Goal: Information Seeking & Learning: Learn about a topic

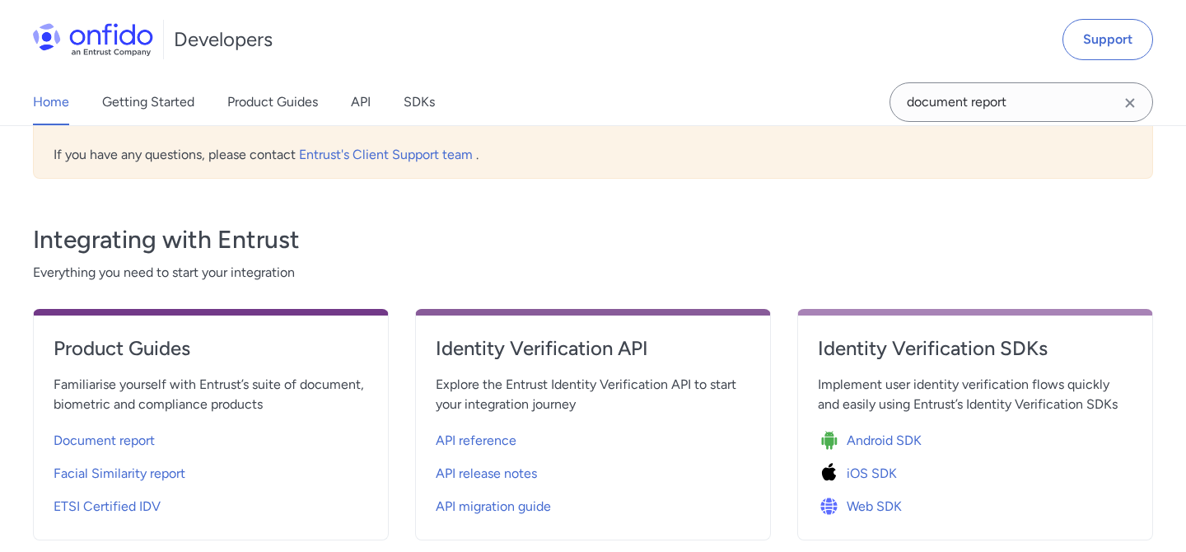
scroll to position [586, 0]
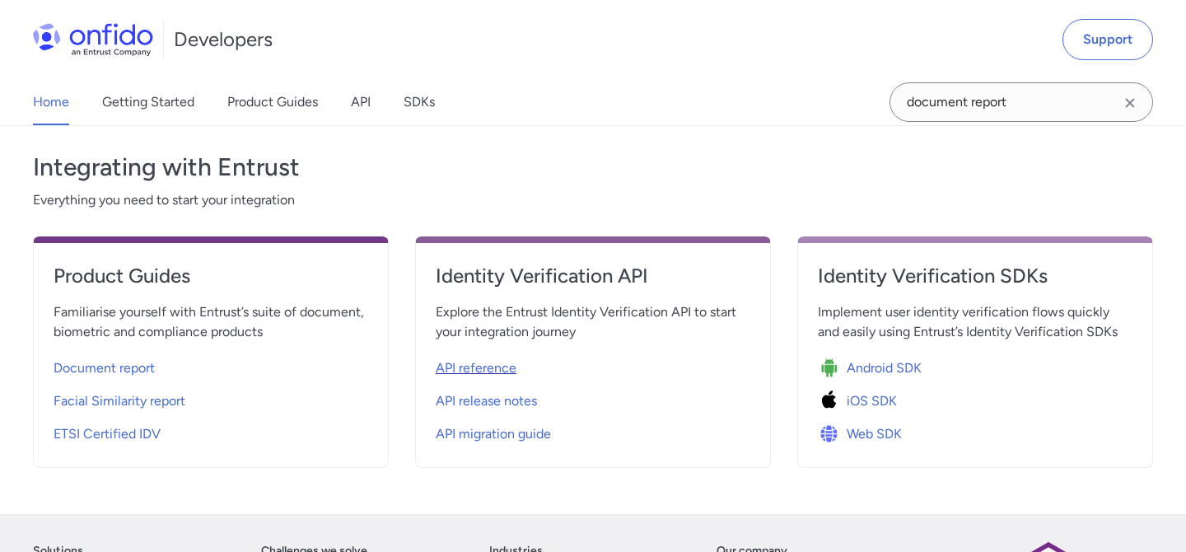
click at [466, 358] on span "API reference" at bounding box center [476, 368] width 81 height 20
select select "http"
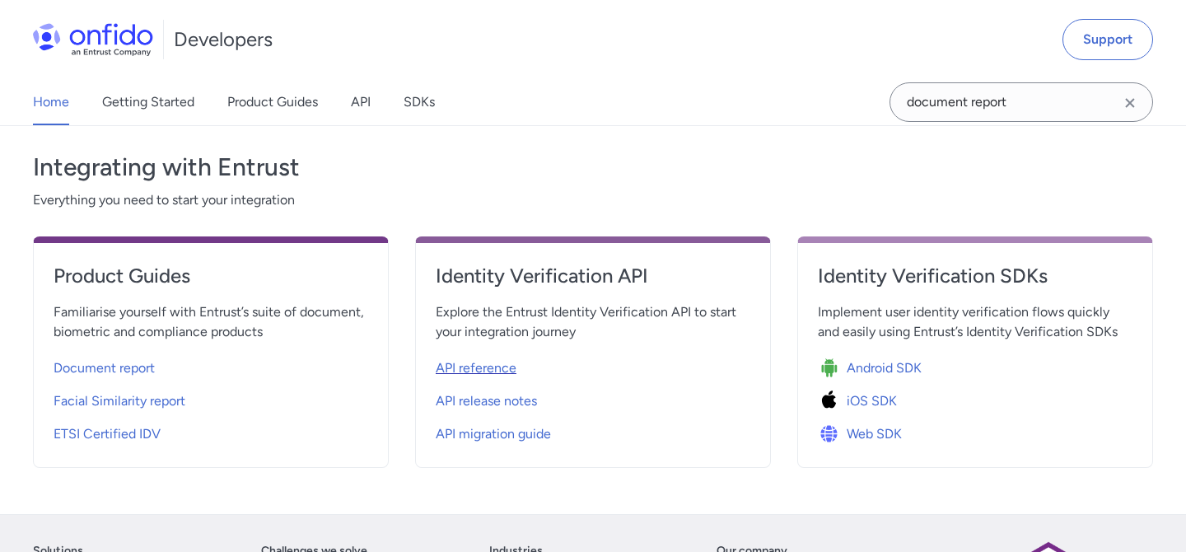
select select "http"
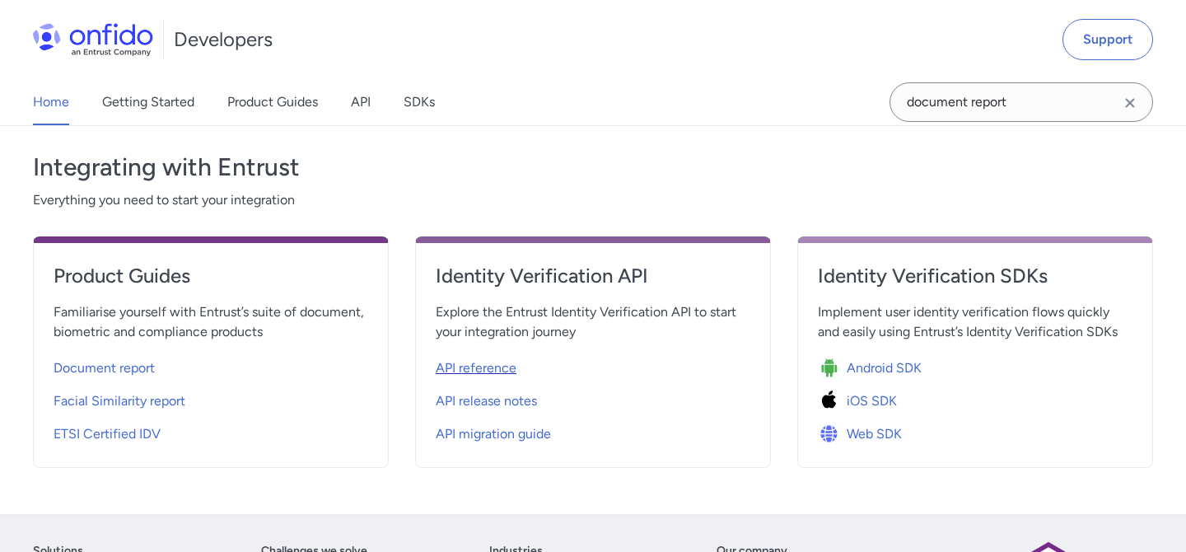
select select "http"
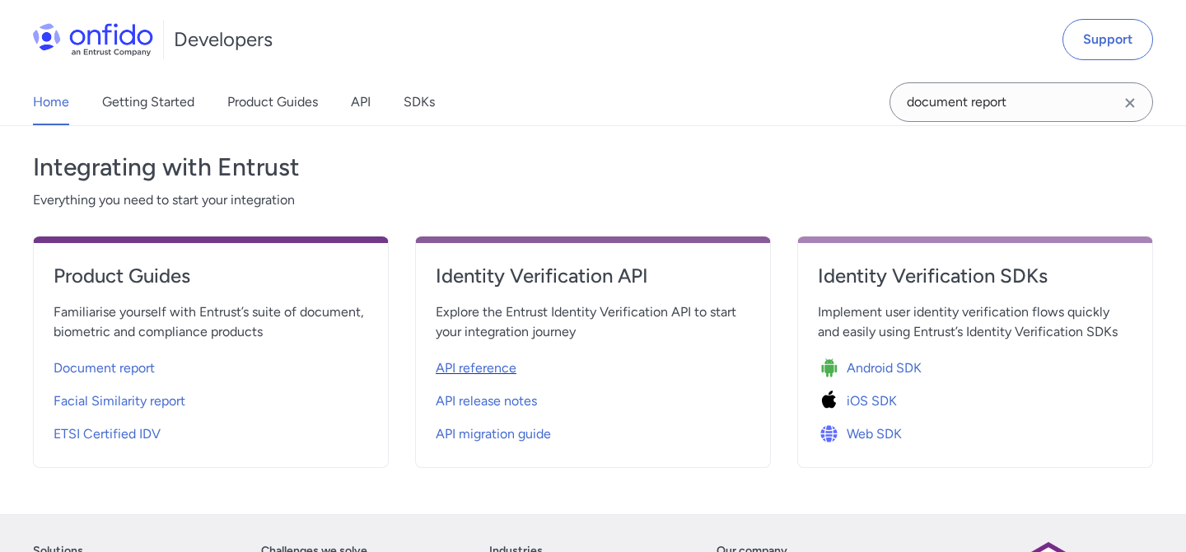
select select "http"
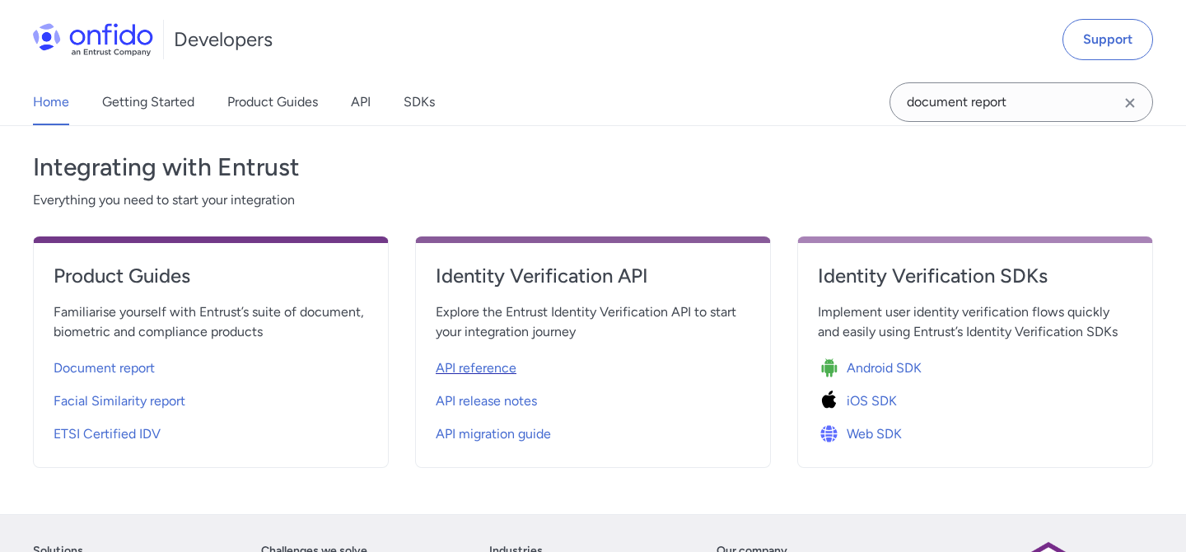
select select "http"
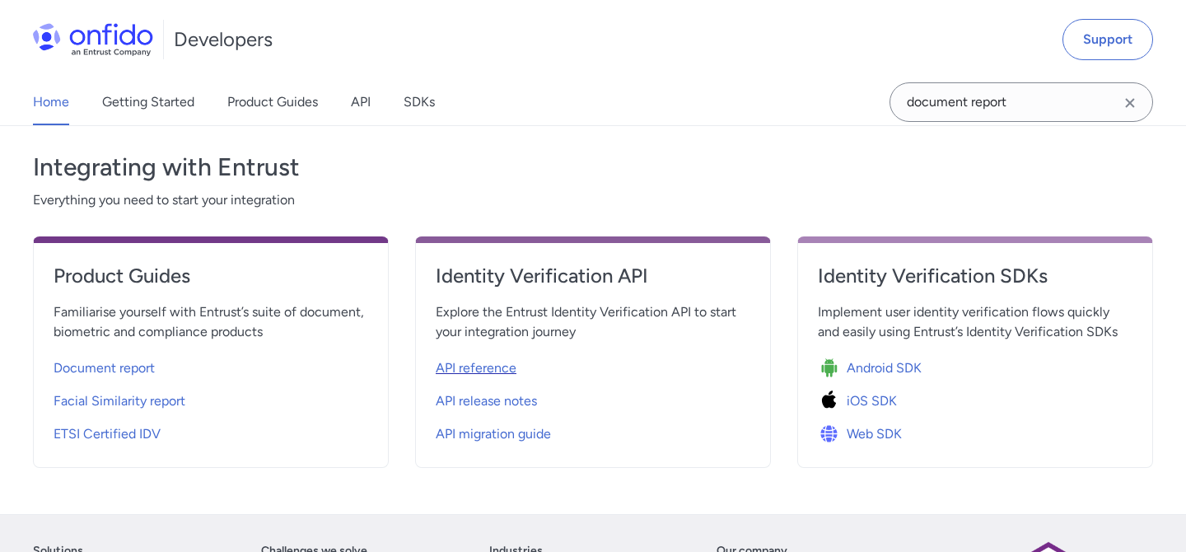
select select "http"
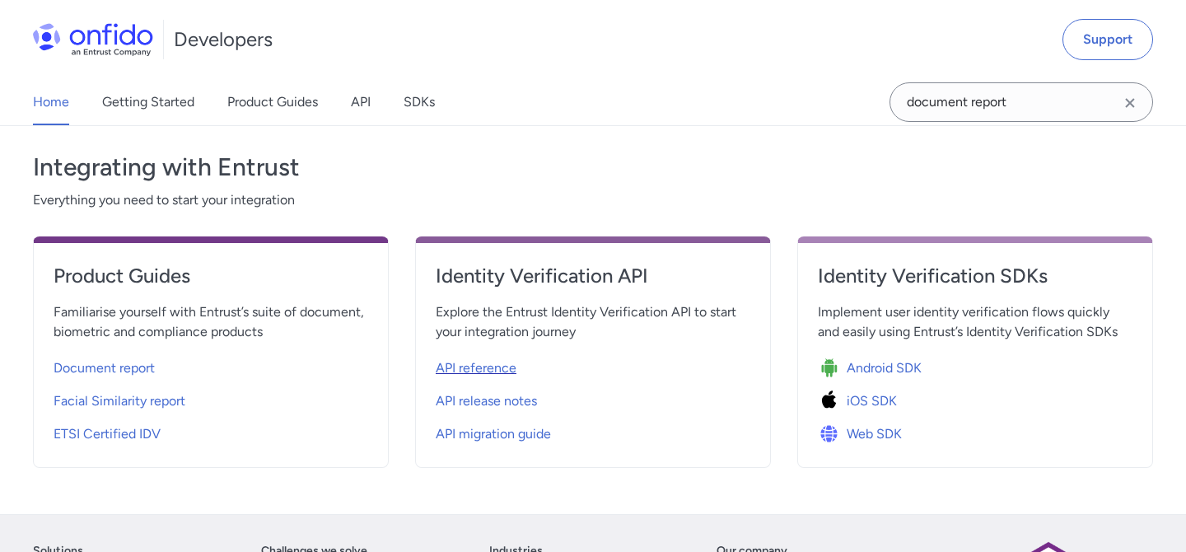
select select "http"
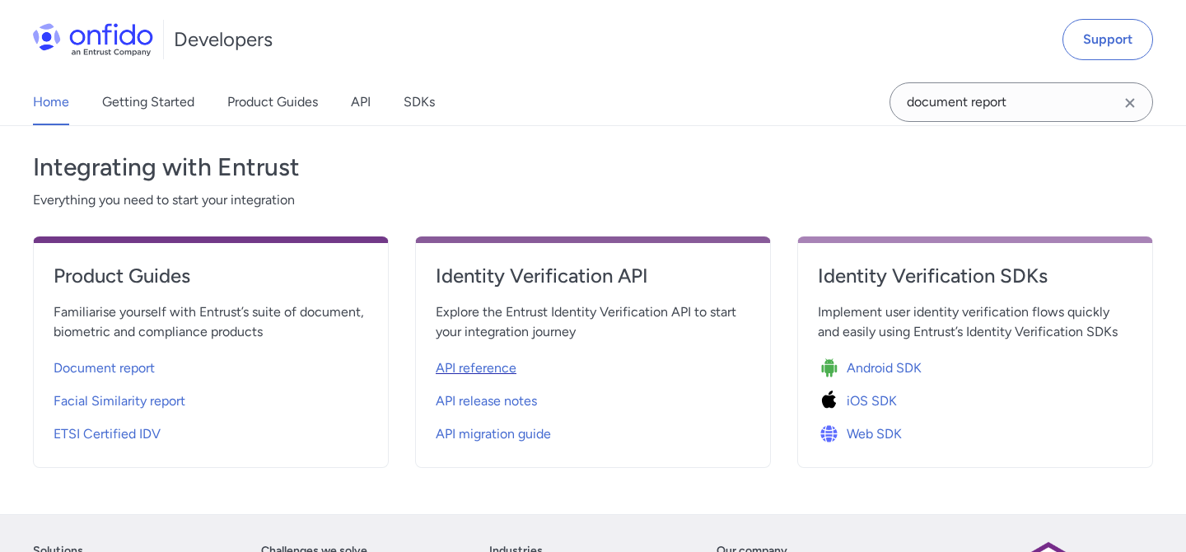
select select "http"
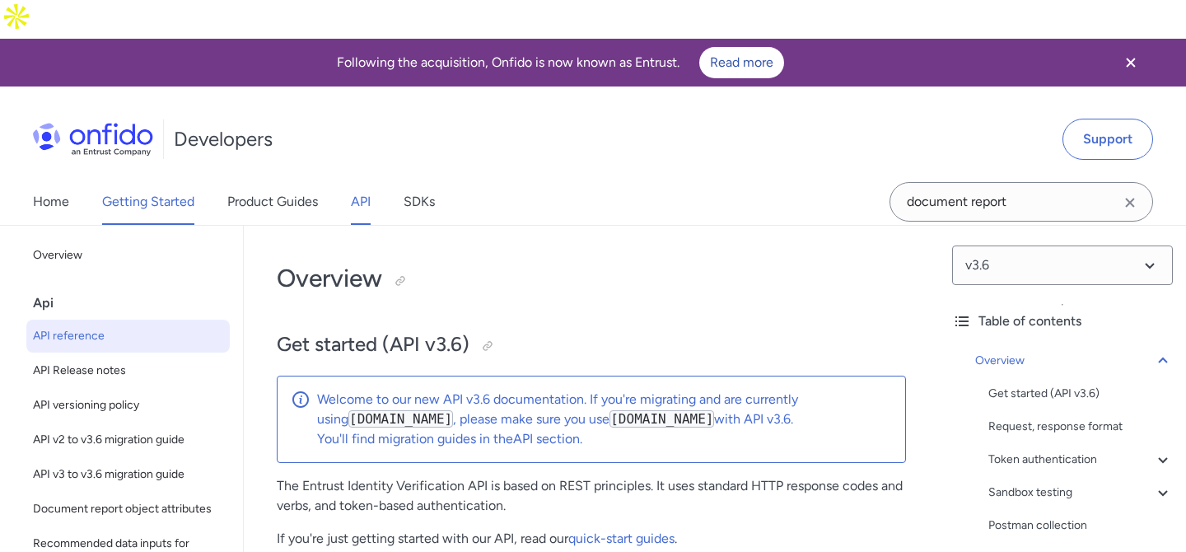
click at [147, 179] on link "Getting Started" at bounding box center [148, 202] width 92 height 46
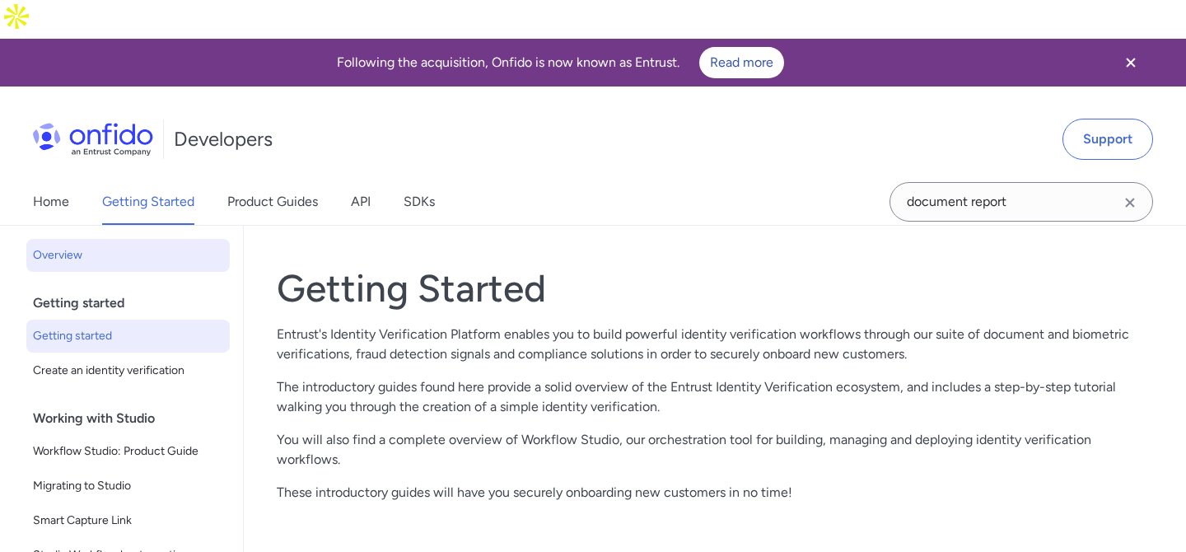
click at [108, 326] on span "Getting started" at bounding box center [128, 336] width 190 height 20
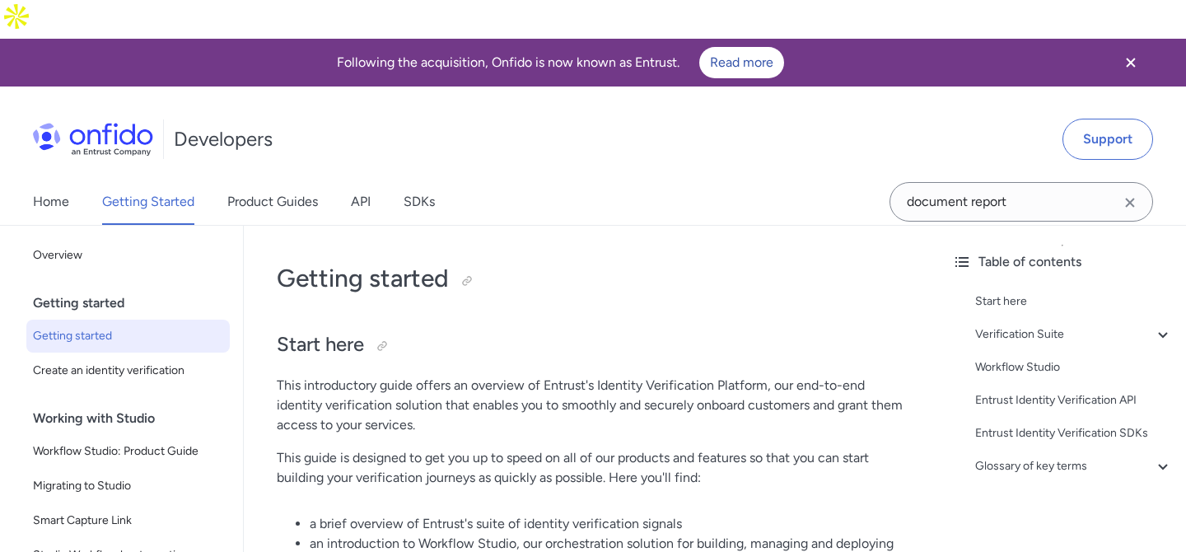
drag, startPoint x: 288, startPoint y: 160, endPoint x: 325, endPoint y: 159, distance: 37.9
click at [288, 179] on link "Product Guides" at bounding box center [272, 202] width 91 height 46
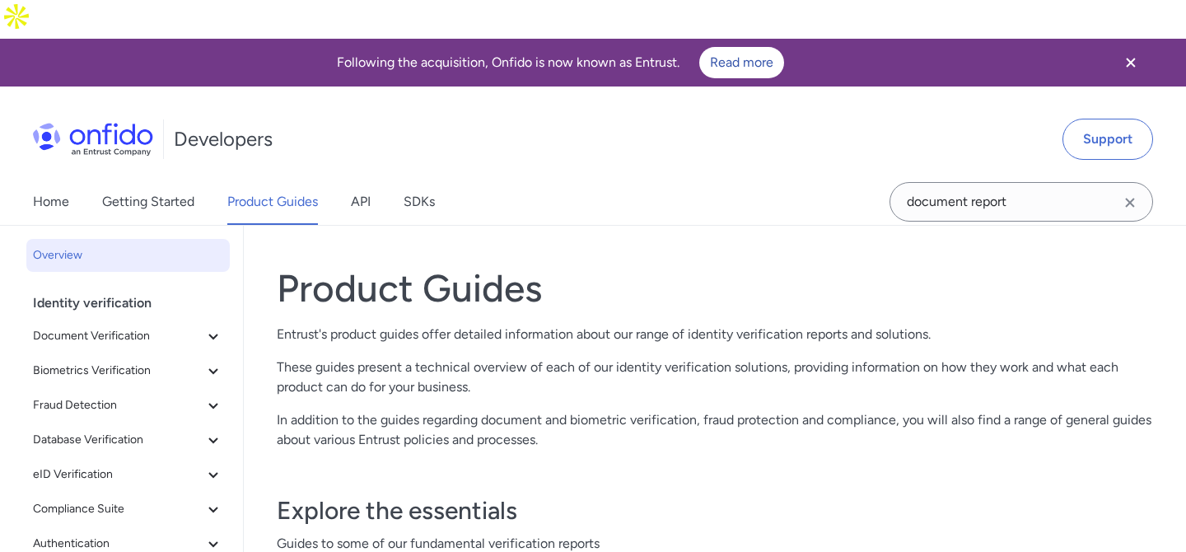
click at [370, 179] on link "API" at bounding box center [361, 202] width 20 height 46
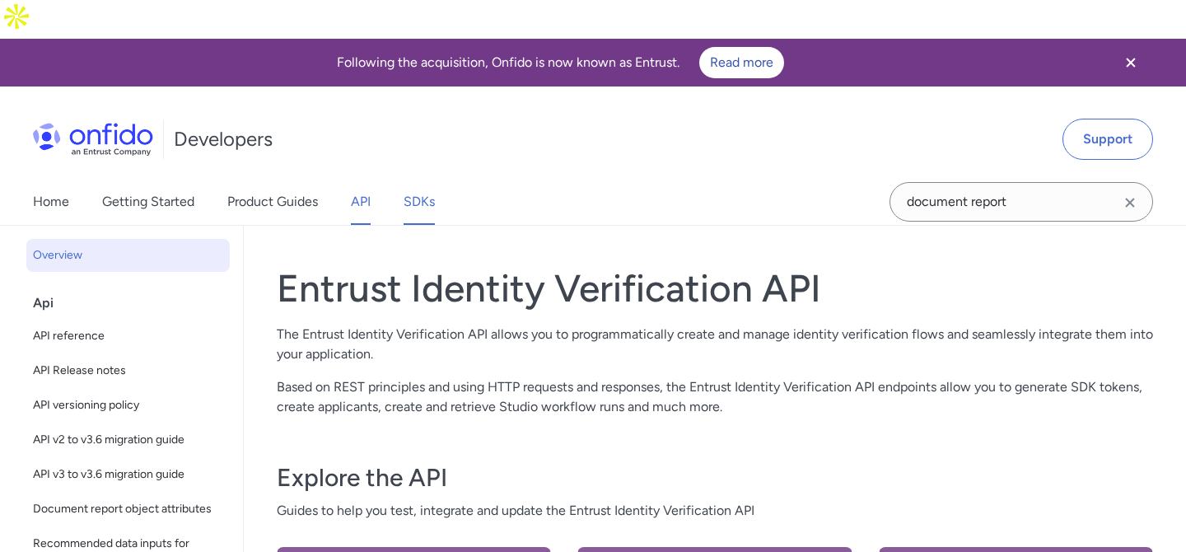
click at [423, 179] on link "SDKs" at bounding box center [419, 202] width 31 height 46
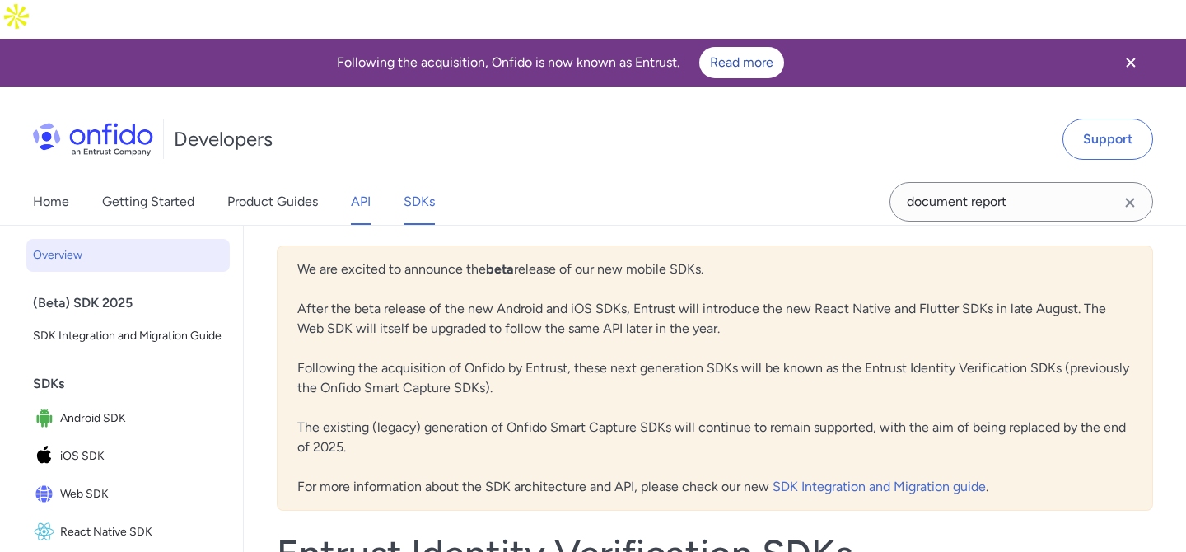
click at [362, 179] on link "API" at bounding box center [361, 202] width 20 height 46
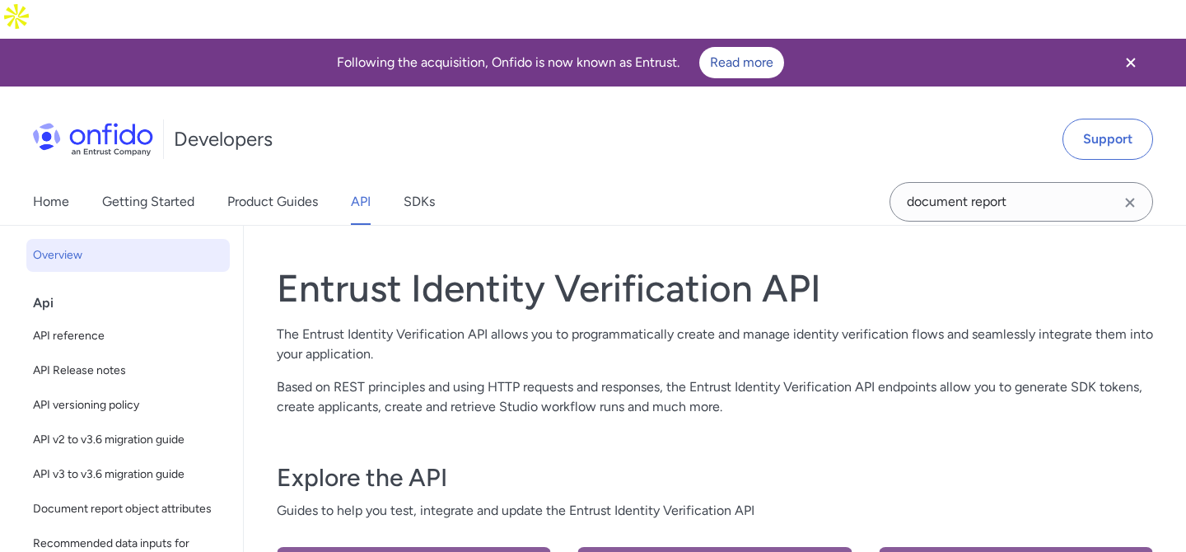
drag, startPoint x: 322, startPoint y: 163, endPoint x: 341, endPoint y: 164, distance: 19.0
click at [324, 179] on div "Home Getting Started Product Guides API SDKs" at bounding box center [250, 202] width 501 height 46
click at [432, 179] on link "SDKs" at bounding box center [419, 202] width 31 height 46
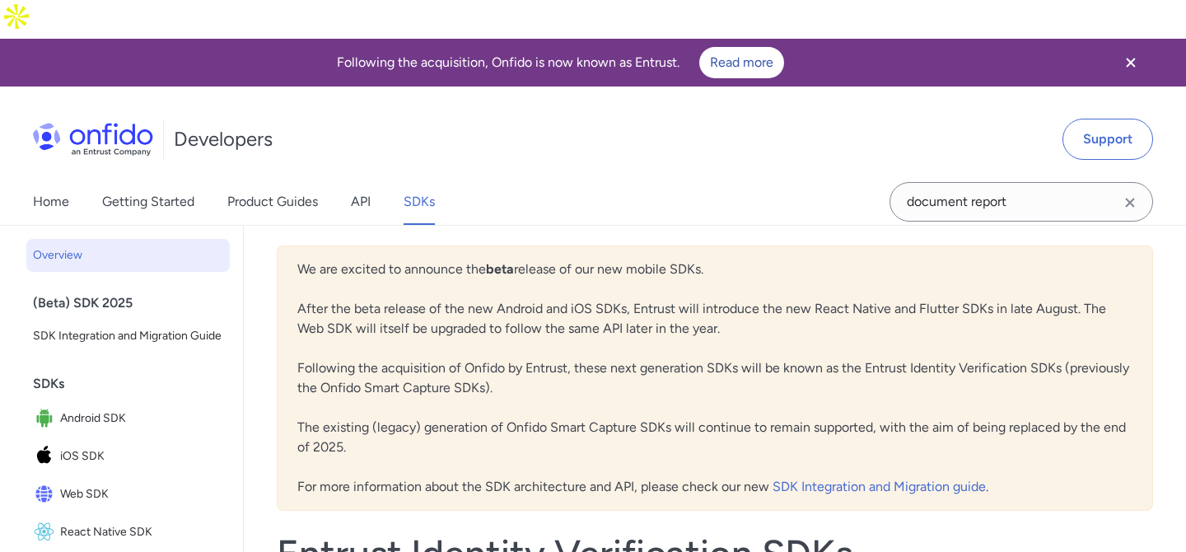
click at [330, 179] on div "Home Getting Started Product Guides API SDKs" at bounding box center [250, 202] width 501 height 46
click at [122, 179] on link "Getting Started" at bounding box center [148, 202] width 92 height 46
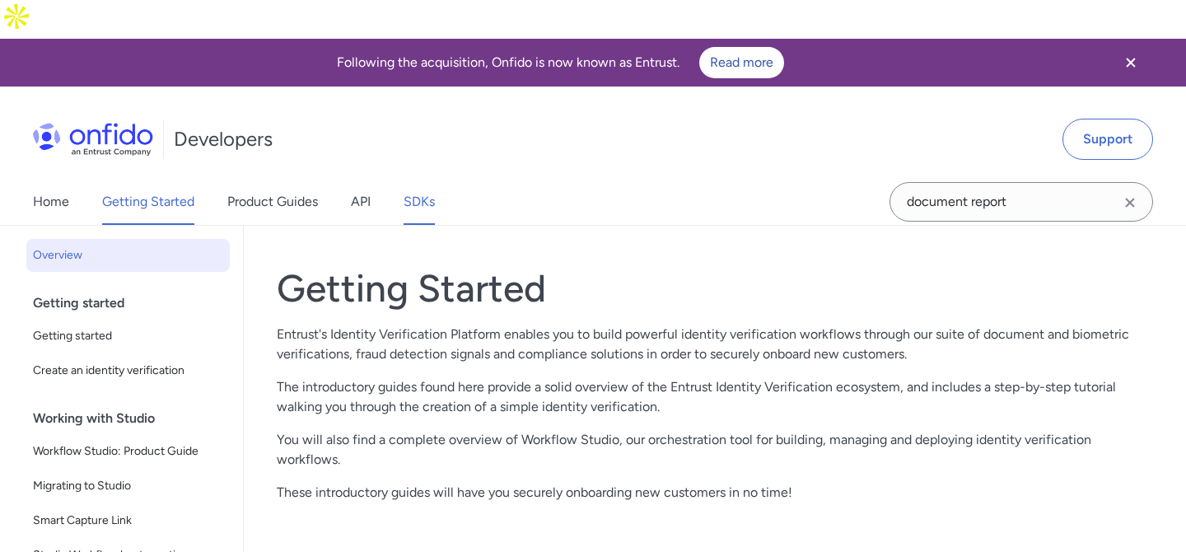
click at [424, 179] on link "SDKs" at bounding box center [419, 202] width 31 height 46
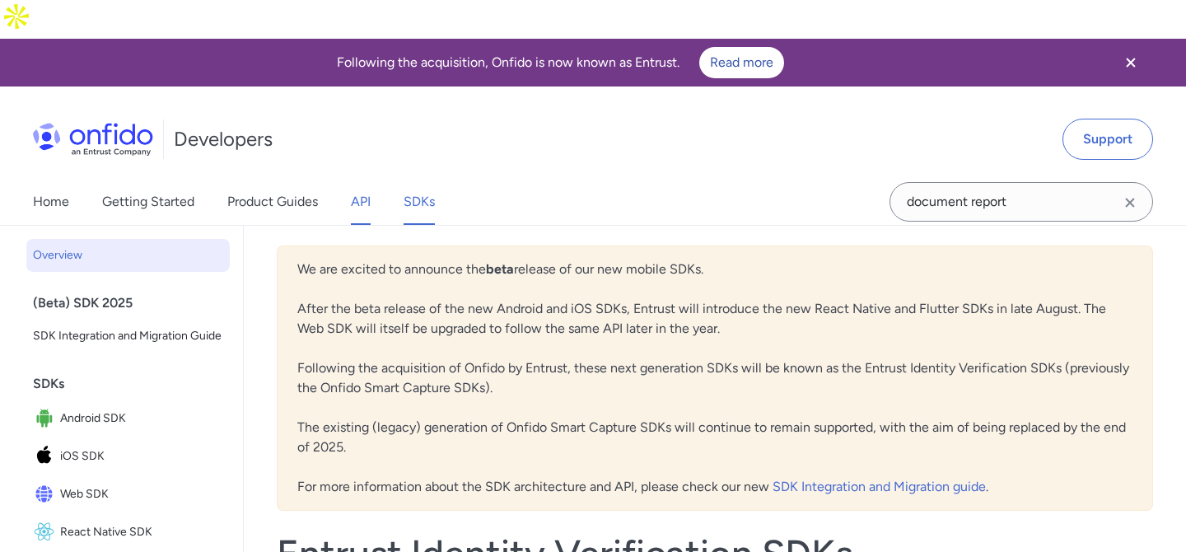
click at [355, 179] on link "API" at bounding box center [361, 202] width 20 height 46
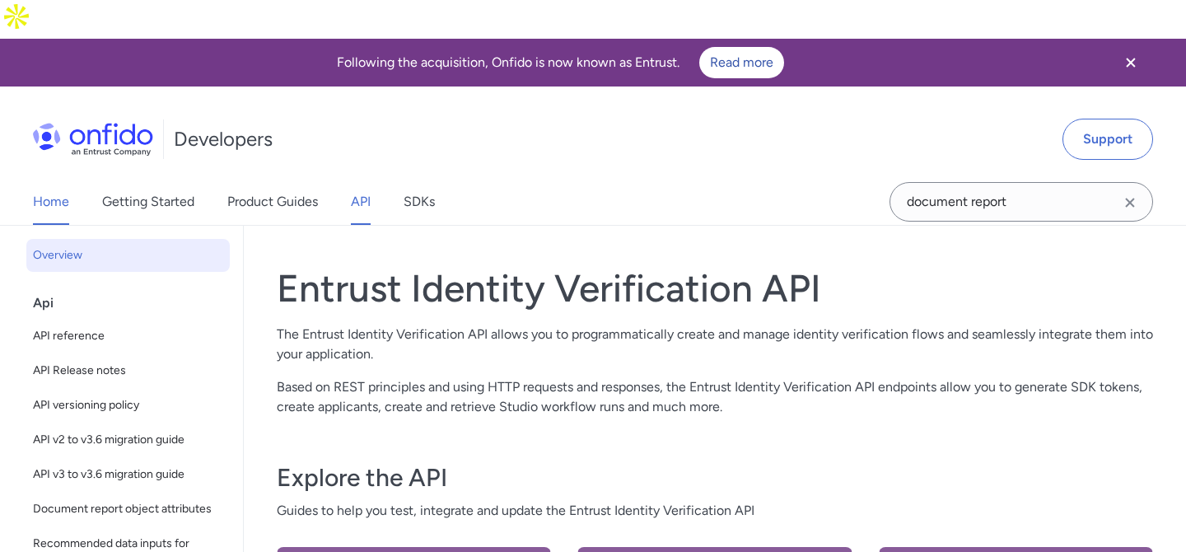
click at [60, 179] on link "Home" at bounding box center [51, 202] width 36 height 46
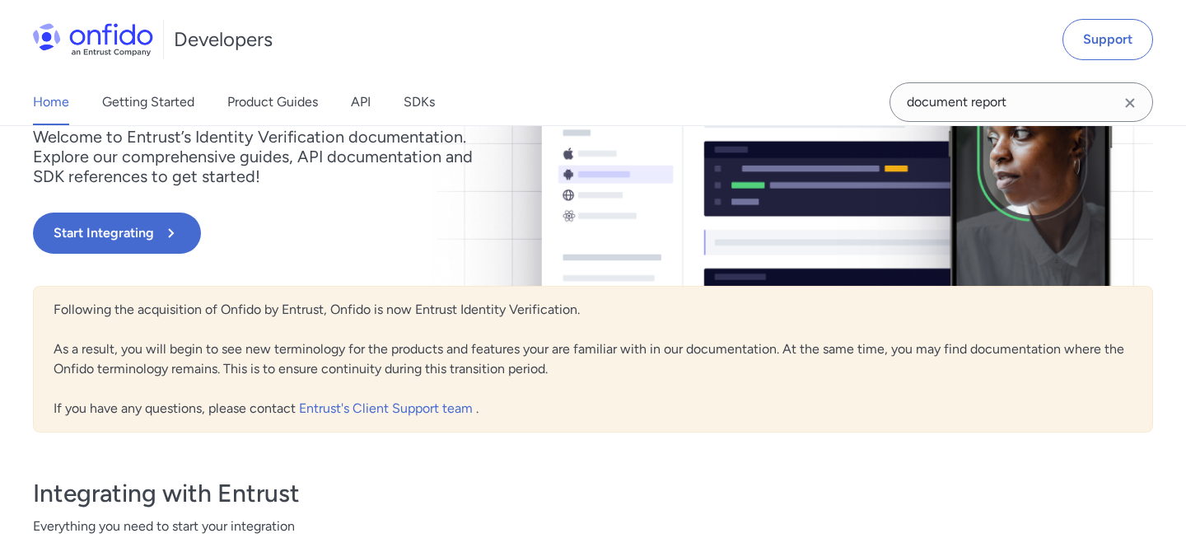
scroll to position [549, 0]
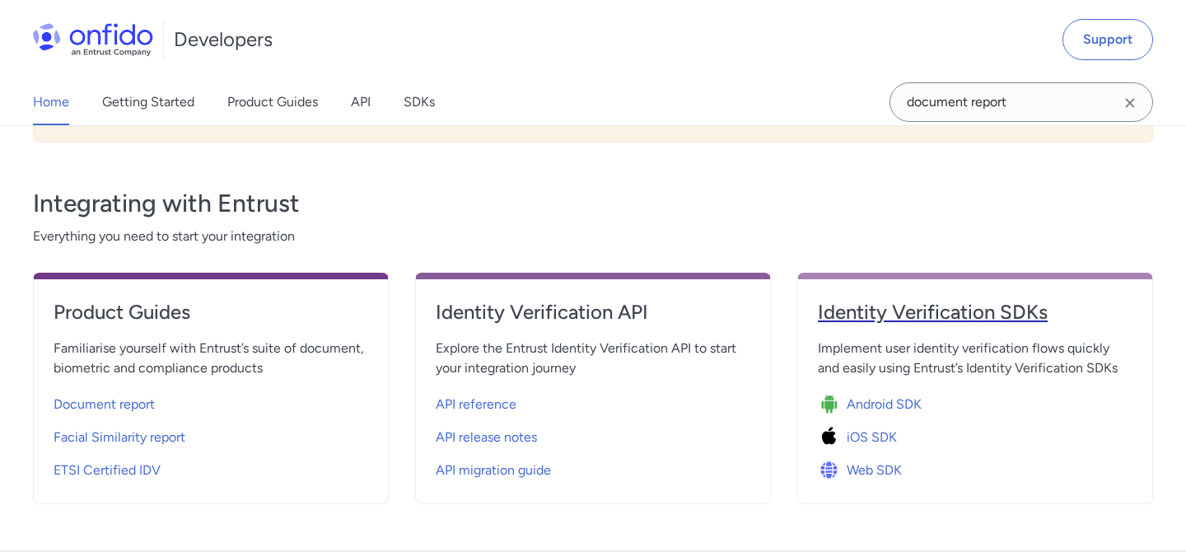
click at [901, 299] on h4 "Identity Verification SDKs" at bounding box center [975, 312] width 315 height 26
